Goal: Information Seeking & Learning: Understand process/instructions

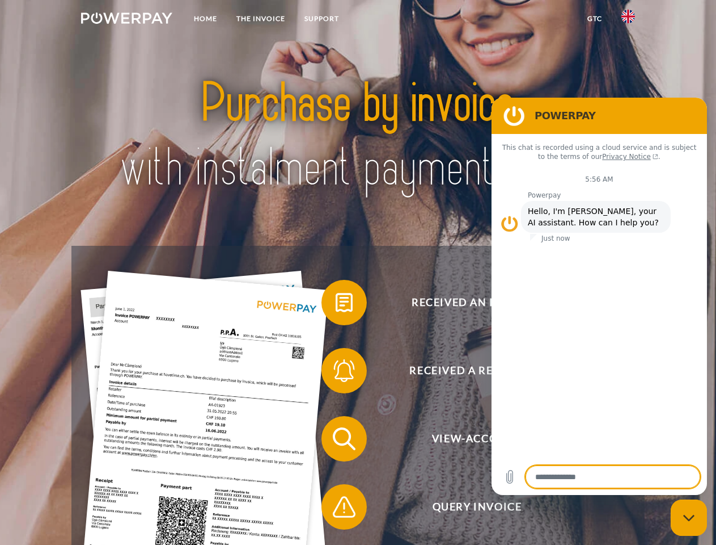
click at [126, 20] on img at bounding box center [126, 17] width 91 height 11
click at [628, 20] on img at bounding box center [629, 17] width 14 height 14
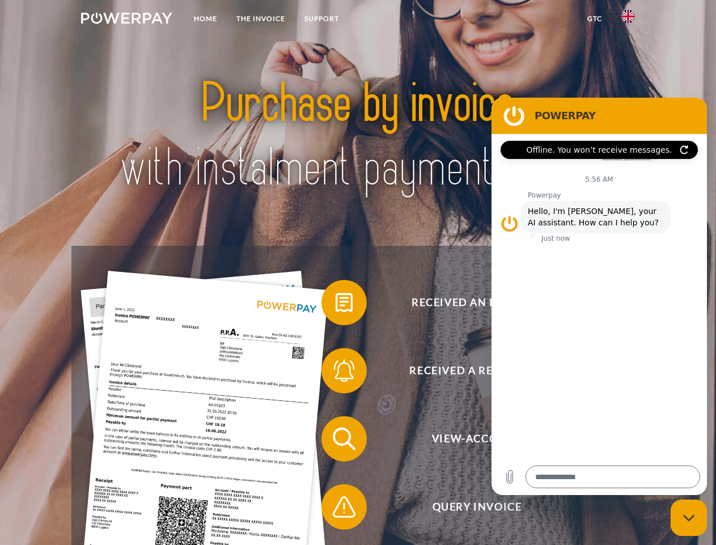
click at [594, 19] on link "GTC" at bounding box center [595, 19] width 34 height 20
click at [336, 305] on span at bounding box center [327, 302] width 57 height 57
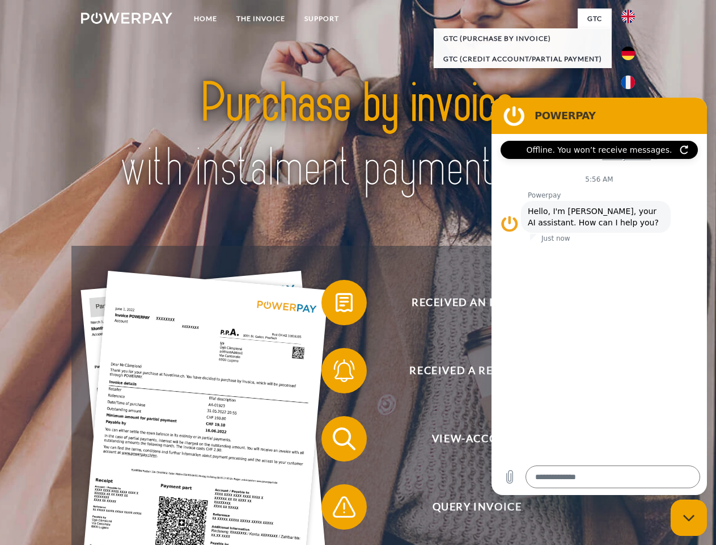
click at [336, 373] on span at bounding box center [327, 370] width 57 height 57
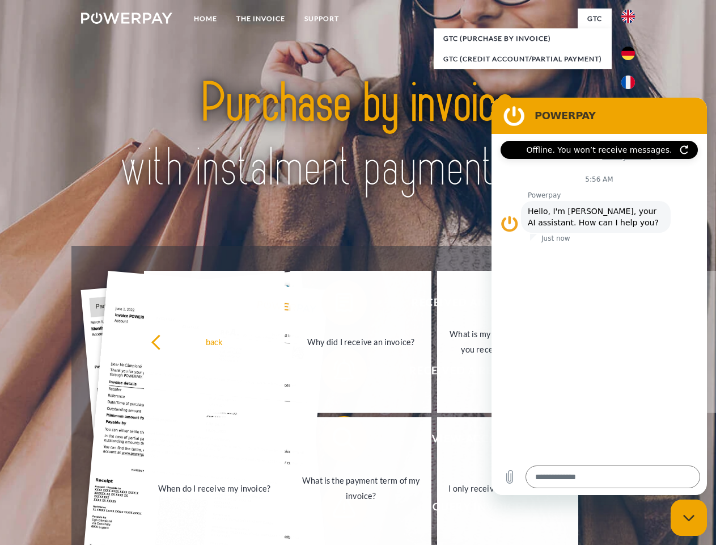
click at [336, 441] on link "What is the payment term of my invoice?" at bounding box center [360, 488] width 141 height 142
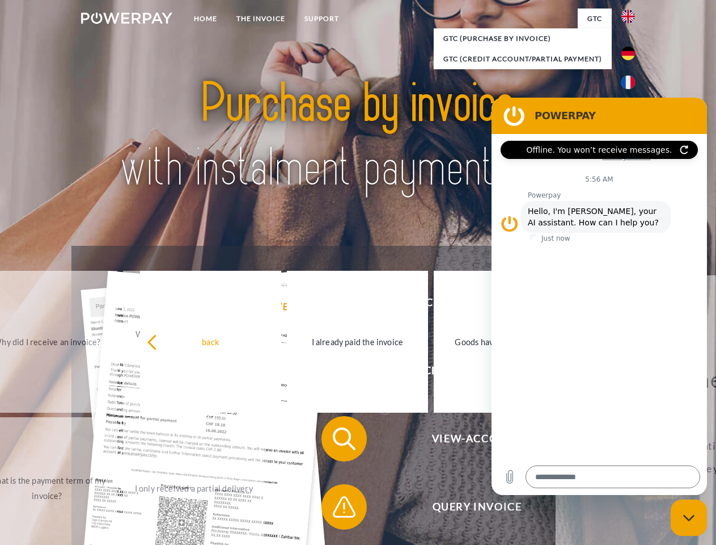
click at [336, 509] on span at bounding box center [327, 506] width 57 height 57
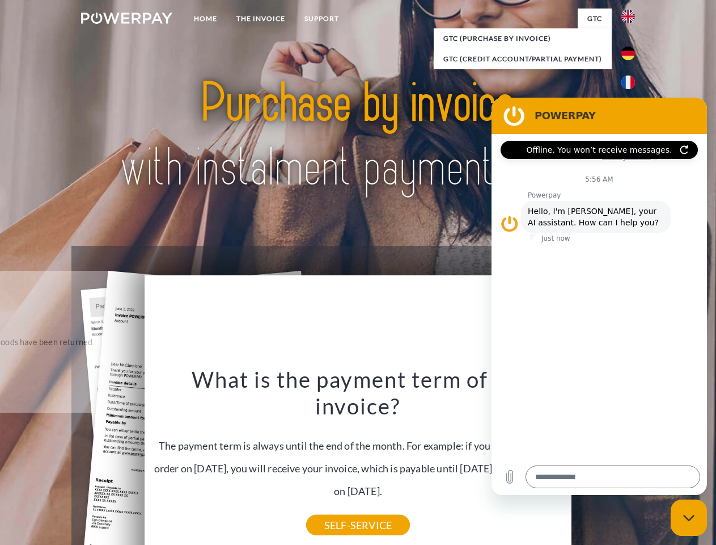
click at [689, 517] on icon "Close messaging window" at bounding box center [689, 517] width 12 height 7
type textarea "*"
